Goal: Transaction & Acquisition: Purchase product/service

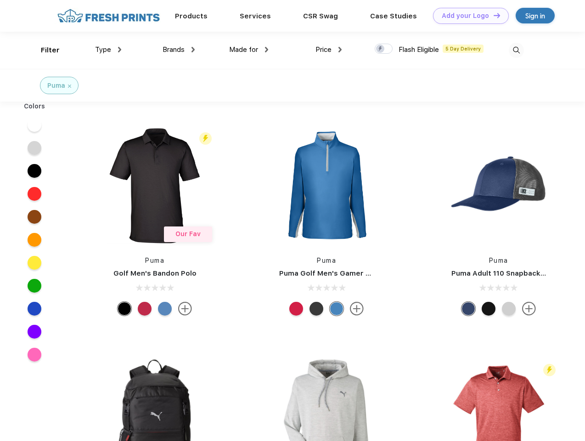
click at [468, 16] on link "Add your Logo Design Tool" at bounding box center [471, 16] width 76 height 16
click at [0, 0] on div "Design Tool" at bounding box center [0, 0] width 0 height 0
click at [493, 15] on link "Add your Logo Design Tool" at bounding box center [471, 16] width 76 height 16
click at [44, 50] on div "Filter" at bounding box center [50, 50] width 19 height 11
click at [108, 50] on span "Type" at bounding box center [103, 49] width 16 height 8
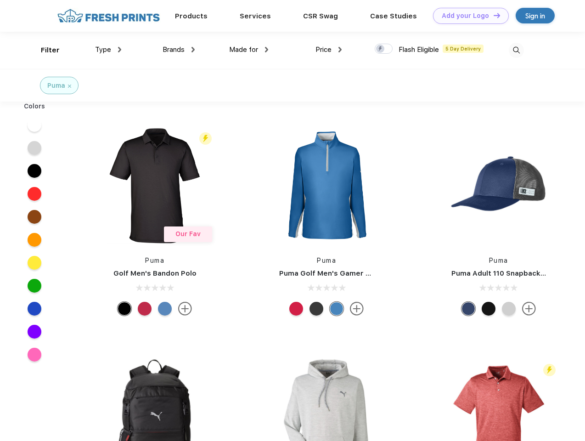
click at [179, 50] on span "Brands" at bounding box center [174, 49] width 22 height 8
click at [249, 50] on span "Made for" at bounding box center [243, 49] width 29 height 8
click at [329, 50] on span "Price" at bounding box center [324, 49] width 16 height 8
click at [384, 49] on div at bounding box center [384, 49] width 18 height 10
click at [381, 49] on input "checkbox" at bounding box center [378, 46] width 6 height 6
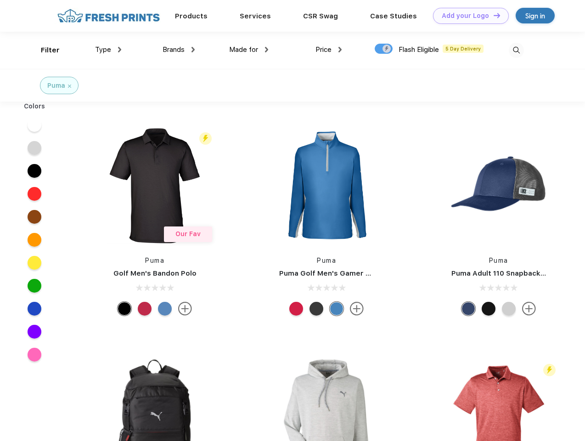
click at [516, 50] on img at bounding box center [516, 50] width 15 height 15
